Goal: Information Seeking & Learning: Learn about a topic

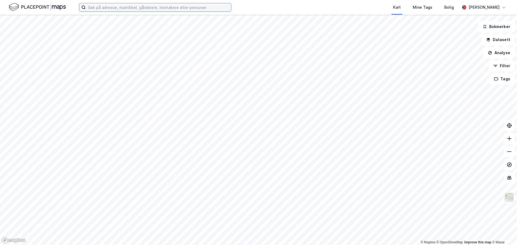
click at [99, 5] on input at bounding box center [158, 7] width 145 height 8
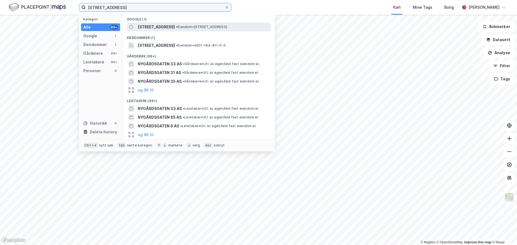
type input "[STREET_ADDRESS]"
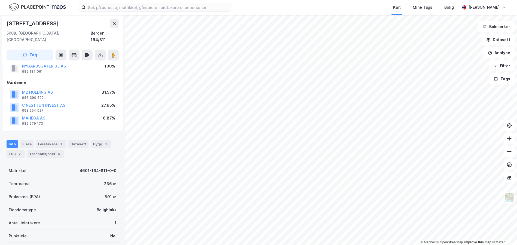
scroll to position [27, 0]
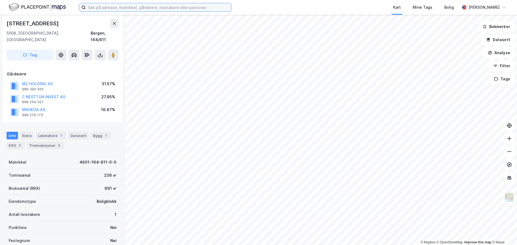
click at [114, 10] on input at bounding box center [158, 7] width 145 height 8
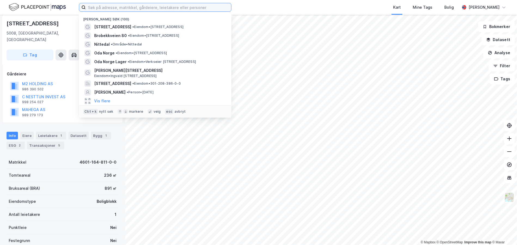
click at [114, 10] on input at bounding box center [158, 7] width 145 height 8
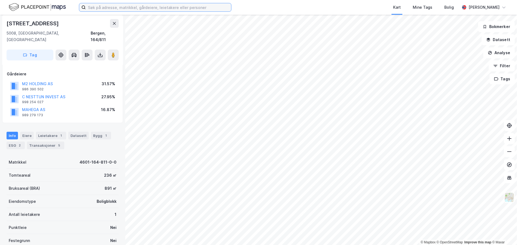
click at [113, 8] on input at bounding box center [158, 7] width 145 height 8
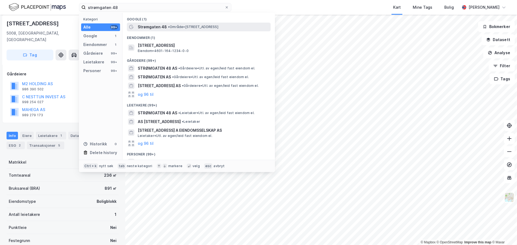
click at [166, 24] on div "Strømgaten 48 • Område • [STREET_ADDRESS]" at bounding box center [204, 27] width 132 height 7
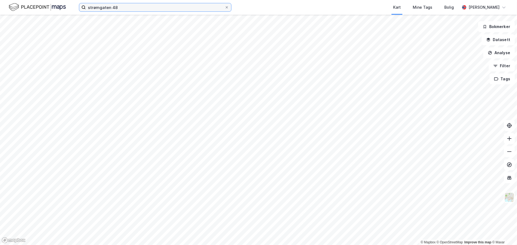
click at [127, 6] on input "strømgaten 48" at bounding box center [155, 7] width 139 height 8
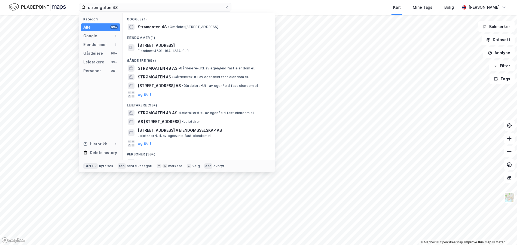
click at [161, 31] on div "Eiendommer (1)" at bounding box center [198, 36] width 152 height 10
click at [161, 27] on span "Strømgaten 48" at bounding box center [152, 27] width 29 height 7
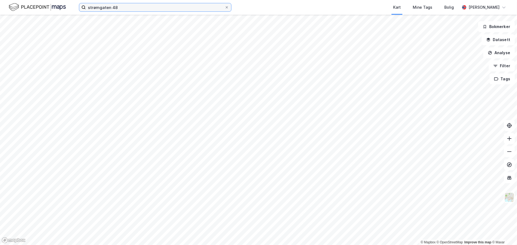
click at [109, 7] on input "strømgaten 48" at bounding box center [155, 7] width 139 height 8
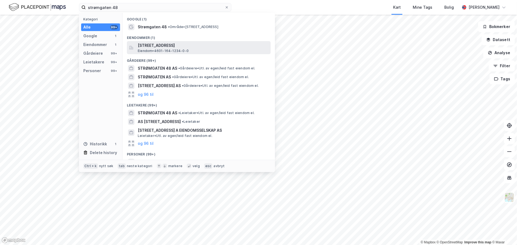
click at [188, 49] on div "Strømgaten 48, 5007, BERGEN, BERGEN Eiendom • 4601-164-1234-0-0" at bounding box center [204, 47] width 132 height 11
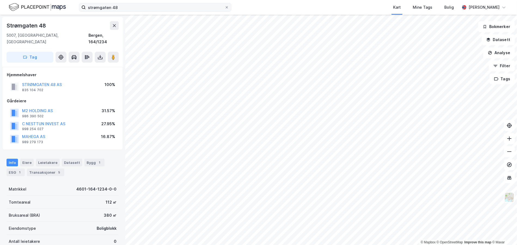
click at [103, 3] on label "strømgaten 48" at bounding box center [155, 7] width 152 height 9
click at [103, 3] on input "strømgaten 48" at bounding box center [155, 7] width 139 height 8
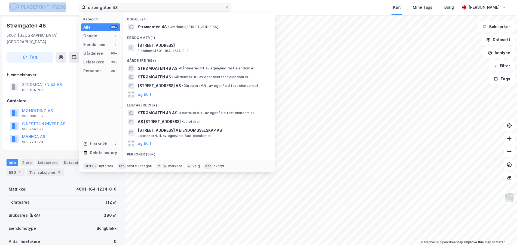
click at [103, 3] on label "strømgaten 48" at bounding box center [155, 7] width 152 height 9
click at [103, 3] on input "strømgaten 48" at bounding box center [155, 7] width 139 height 8
click at [103, 5] on input "strømgaten 48" at bounding box center [155, 7] width 139 height 8
click at [103, 6] on input "strømgaten 48" at bounding box center [155, 7] width 139 height 8
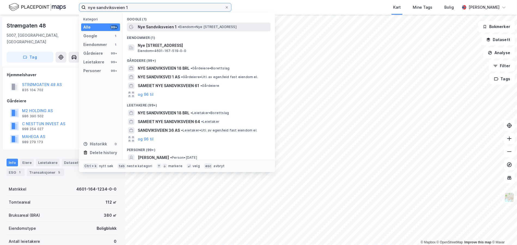
type input "nye sandviksveien 1"
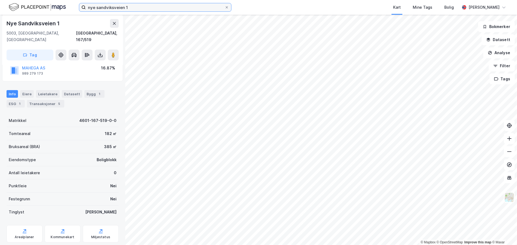
scroll to position [82, 0]
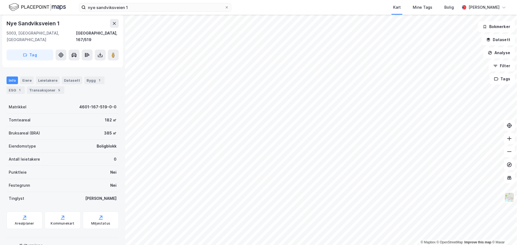
click at [42, 27] on div "Nye Sandviksveien 1" at bounding box center [34, 23] width 54 height 9
click at [41, 26] on div "Nye Sandviksveien 1" at bounding box center [34, 23] width 54 height 9
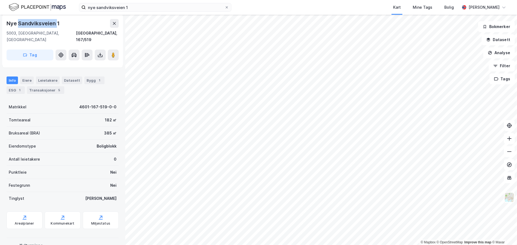
copy div "Sandviksveien"
